Goal: Task Accomplishment & Management: Complete application form

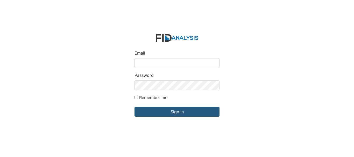
click at [161, 66] on input "Email" at bounding box center [176, 63] width 85 height 10
type input "[EMAIL_ADDRESS][DOMAIN_NAME]"
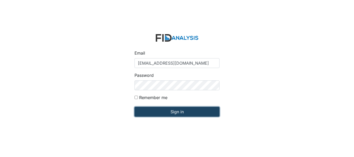
click at [179, 114] on input "Sign in" at bounding box center [176, 112] width 85 height 10
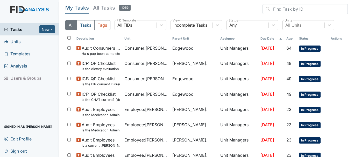
click at [15, 41] on span "Units" at bounding box center [12, 42] width 17 height 8
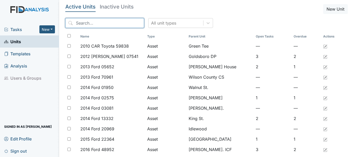
click at [103, 20] on input "search" at bounding box center [104, 23] width 79 height 10
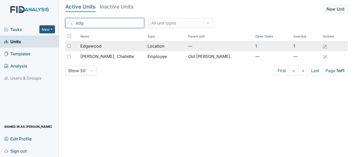
type input "edg"
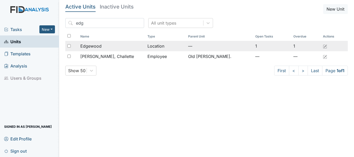
click at [70, 46] on input "checkbox" at bounding box center [68, 45] width 3 height 3
checkbox input "true"
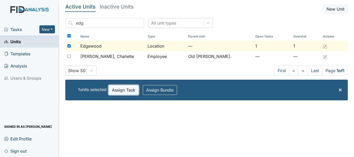
click at [124, 91] on button "Assign Task" at bounding box center [123, 90] width 30 height 10
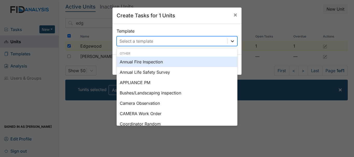
click at [230, 42] on icon at bounding box center [232, 41] width 5 height 5
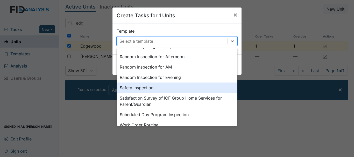
scroll to position [241, 0]
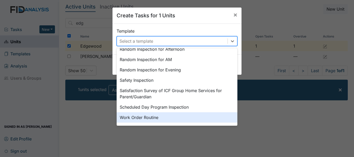
click at [128, 116] on div "Work Order Routine" at bounding box center [177, 117] width 121 height 10
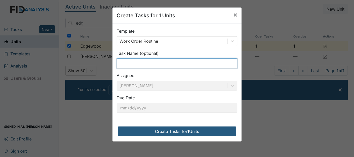
click at [147, 63] on input "text" at bounding box center [177, 64] width 121 height 10
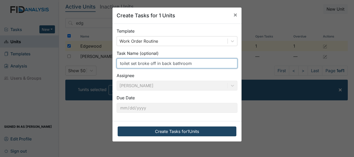
type input "toilet set broke off in back bathroom"
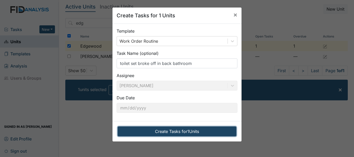
click at [171, 131] on button "Create Tasks for 1 Units" at bounding box center [177, 132] width 119 height 10
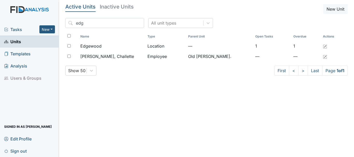
click at [17, 31] on span "Tasks" at bounding box center [21, 29] width 35 height 6
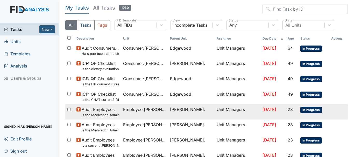
scroll to position [138, 0]
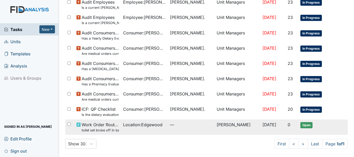
click at [134, 124] on span "Location : [GEOGRAPHIC_DATA]" at bounding box center [142, 125] width 39 height 6
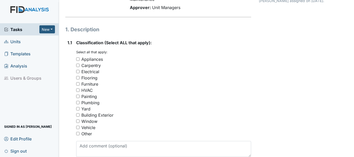
scroll to position [52, 0]
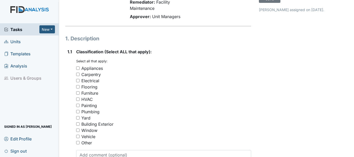
click at [78, 69] on input "Appliances" at bounding box center [77, 68] width 3 height 3
checkbox input "true"
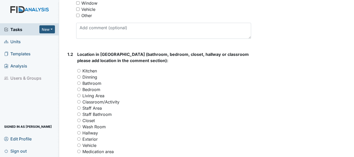
scroll to position [181, 0]
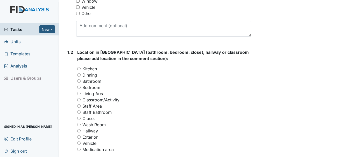
click at [78, 82] on input "Bathroom" at bounding box center [78, 80] width 3 height 3
radio input "true"
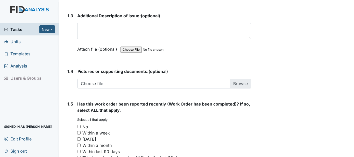
scroll to position [363, 0]
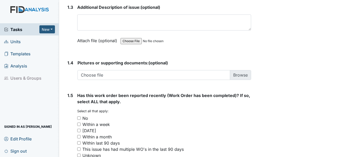
click at [79, 119] on input "No" at bounding box center [78, 118] width 3 height 3
checkbox input "true"
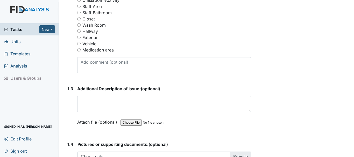
scroll to position [281, 0]
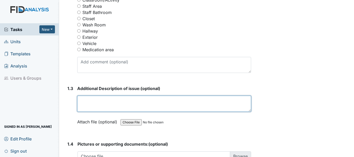
click at [102, 104] on textarea at bounding box center [164, 104] width 174 height 16
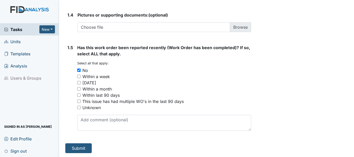
scroll to position [411, 0]
type textarea "Toilet set broke in back bedroom bathroom"
click at [80, 148] on button "Submit" at bounding box center [78, 148] width 26 height 10
